Goal: Find specific page/section: Find specific page/section

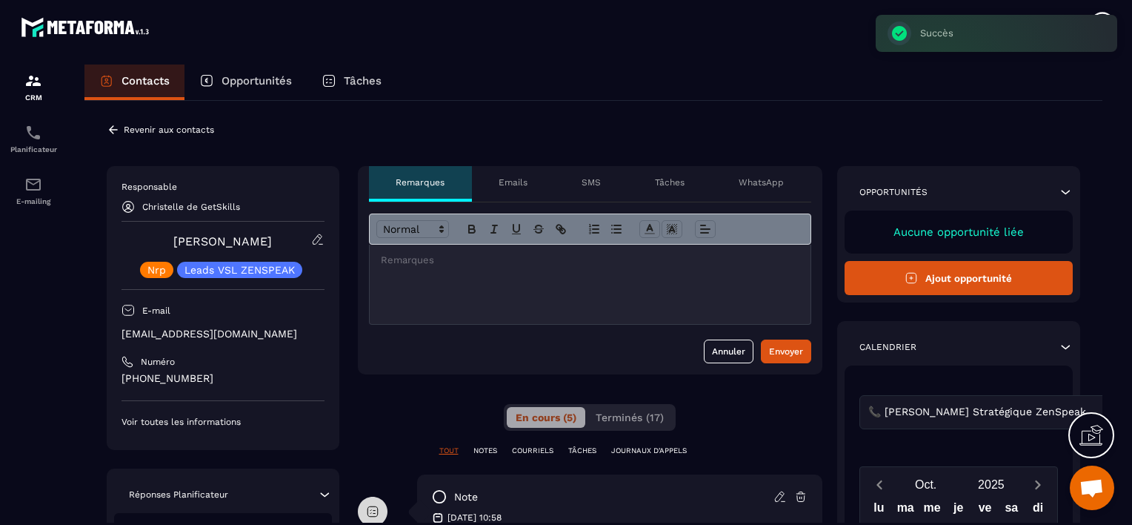
click at [140, 128] on p "Revenir aux contacts" at bounding box center [169, 129] width 90 height 10
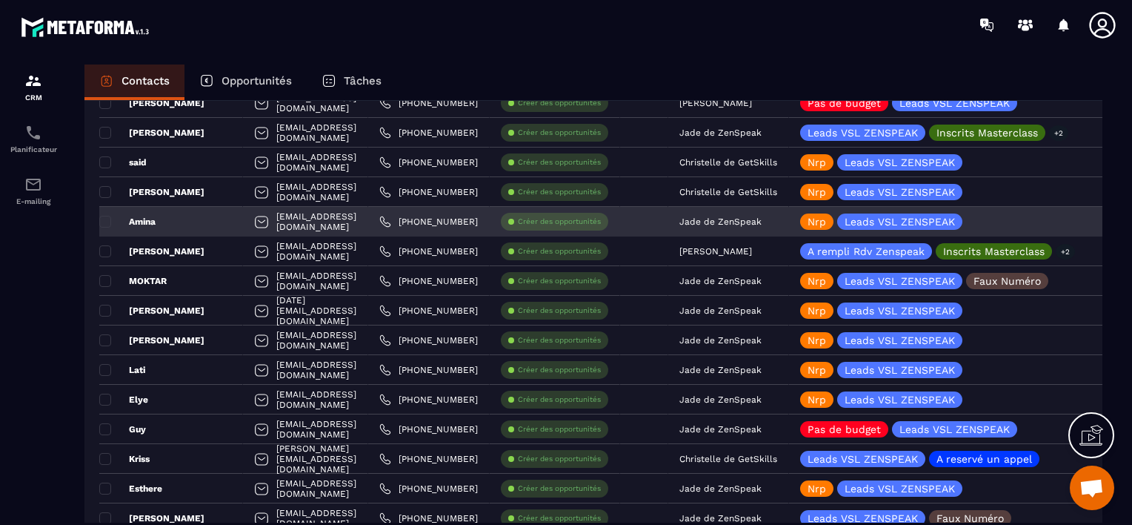
scroll to position [1482, 0]
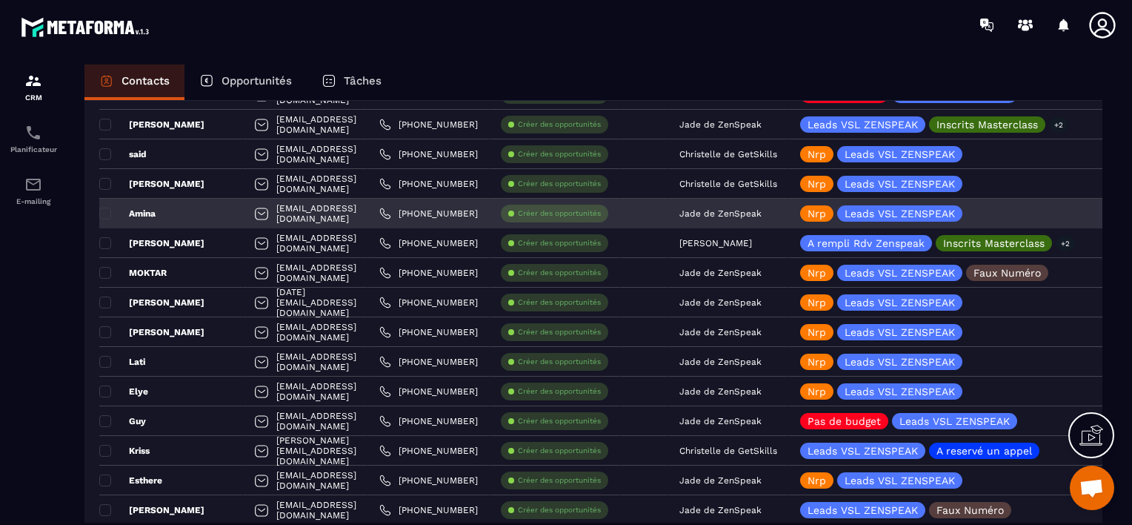
click at [762, 209] on p "Jade de ZenSpeak" at bounding box center [721, 213] width 82 height 10
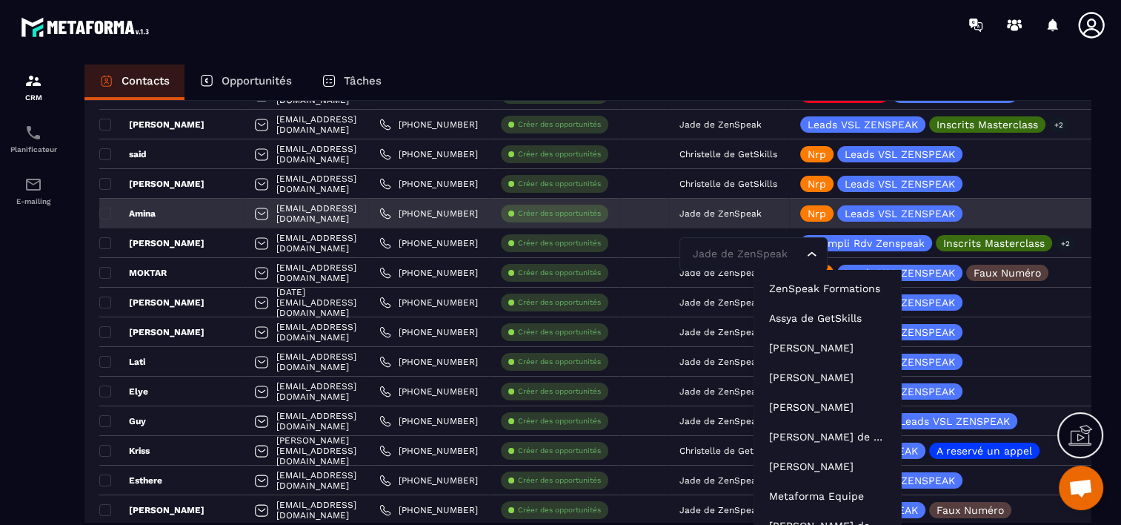
click at [777, 255] on input "Search for option" at bounding box center [746, 254] width 114 height 16
type input "***"
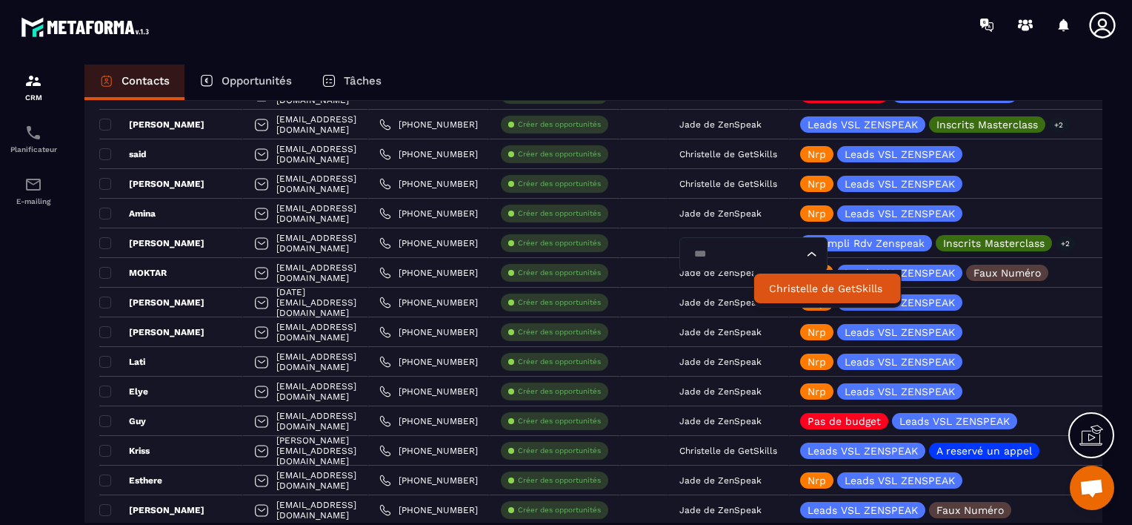
click at [785, 282] on p "Christelle de GetSkills" at bounding box center [827, 288] width 117 height 15
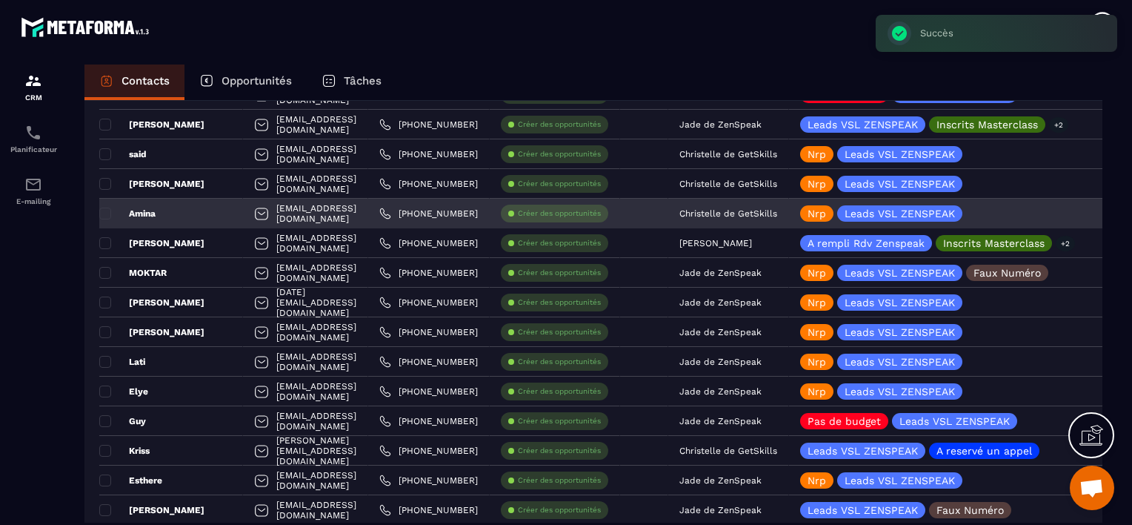
click at [202, 214] on div "Amina" at bounding box center [171, 214] width 144 height 30
